Goal: Find specific page/section: Find specific page/section

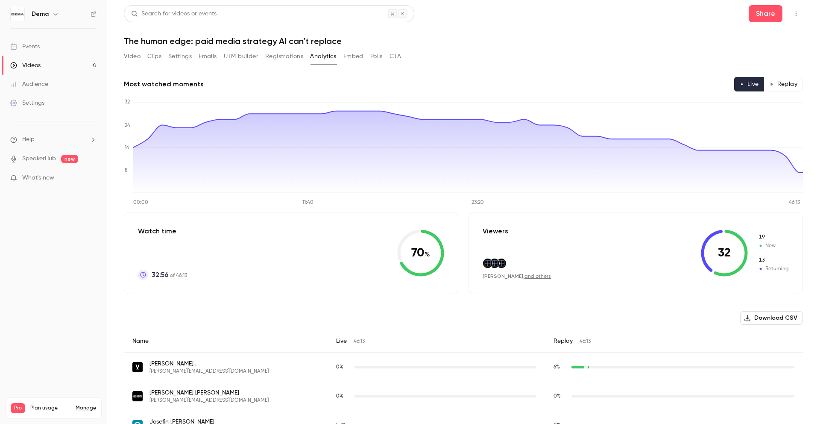
click at [290, 63] on div "Video Clips Settings Emails UTM builder Registrations Analytics Embed Polls CTA" at bounding box center [262, 58] width 277 height 17
click at [286, 60] on button "Registrations" at bounding box center [284, 57] width 38 height 14
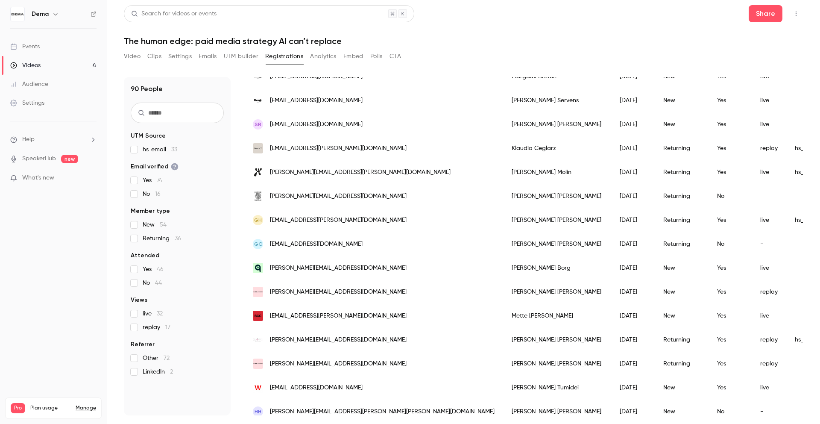
scroll to position [429, 0]
